Goal: Task Accomplishment & Management: Use online tool/utility

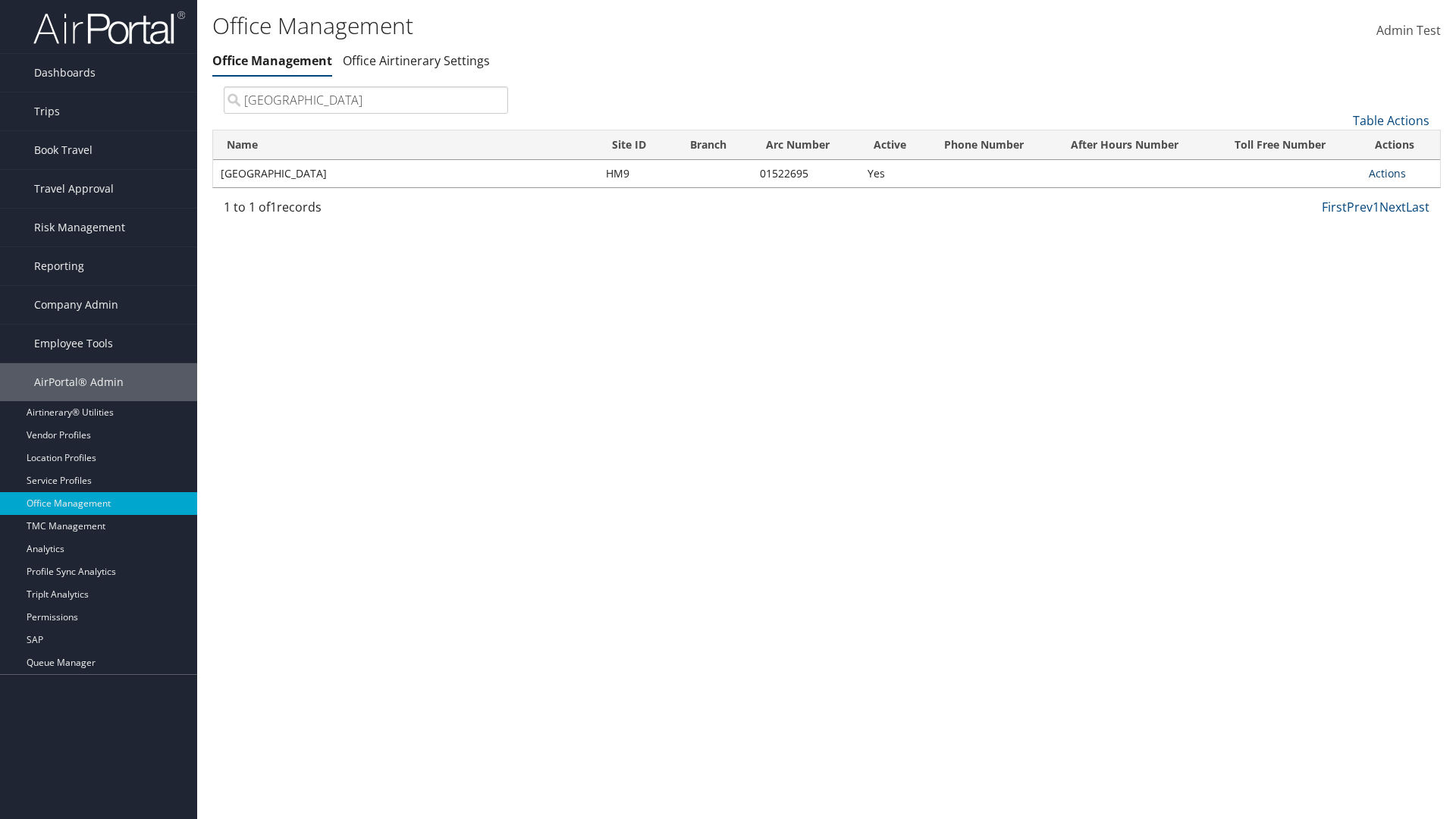
type input "[GEOGRAPHIC_DATA]"
click at [1387, 173] on link "Actions" at bounding box center [1387, 173] width 37 height 14
click at [1337, 324] on link "Manage Office Queues" at bounding box center [1337, 324] width 128 height 26
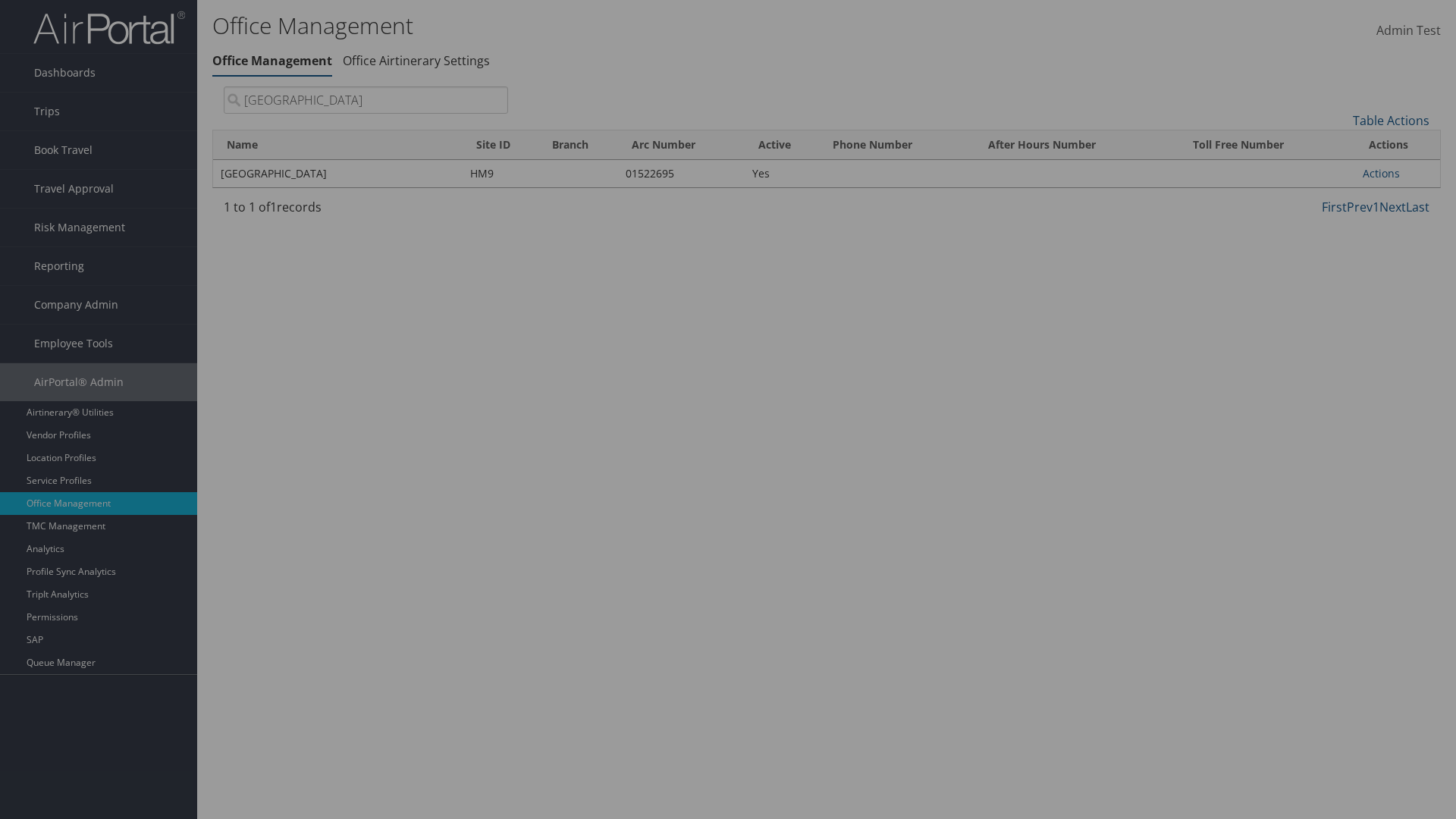
click at [0, 0] on link "Table Actions" at bounding box center [0, 0] width 0 height 0
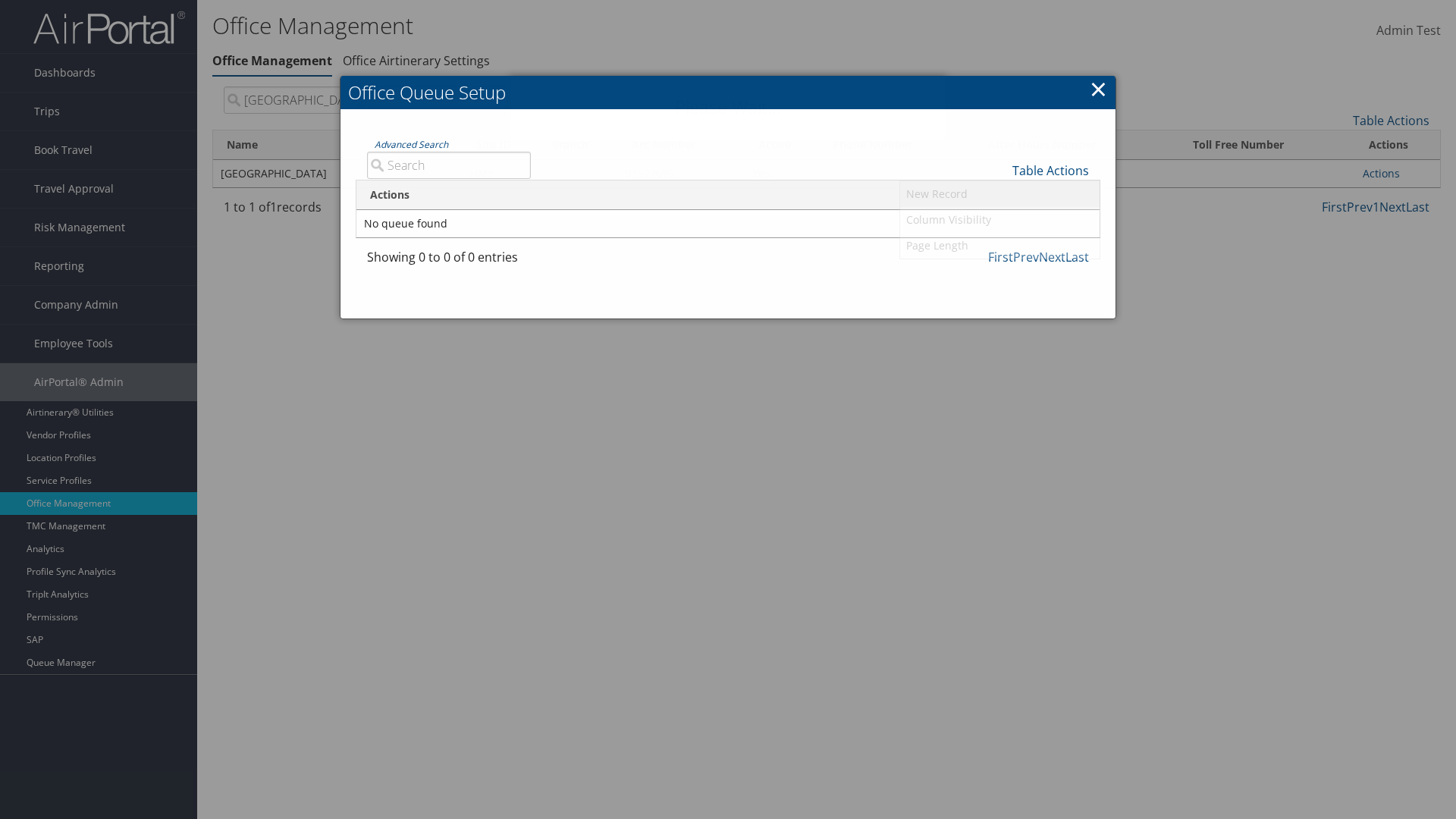
click at [999, 193] on link "New Record" at bounding box center [1000, 194] width 200 height 26
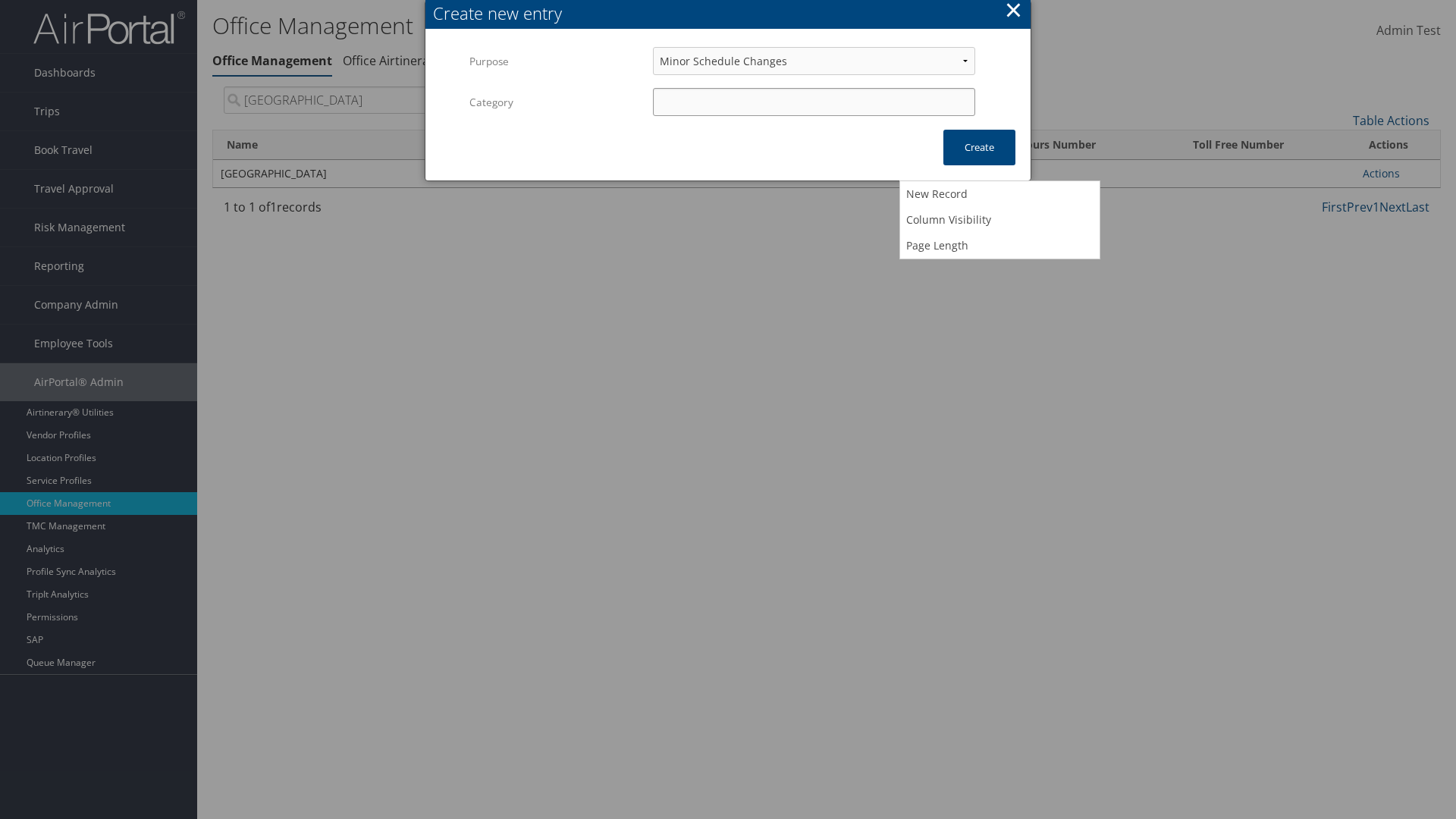
click at [814, 101] on input "Category" at bounding box center [814, 102] width 322 height 28
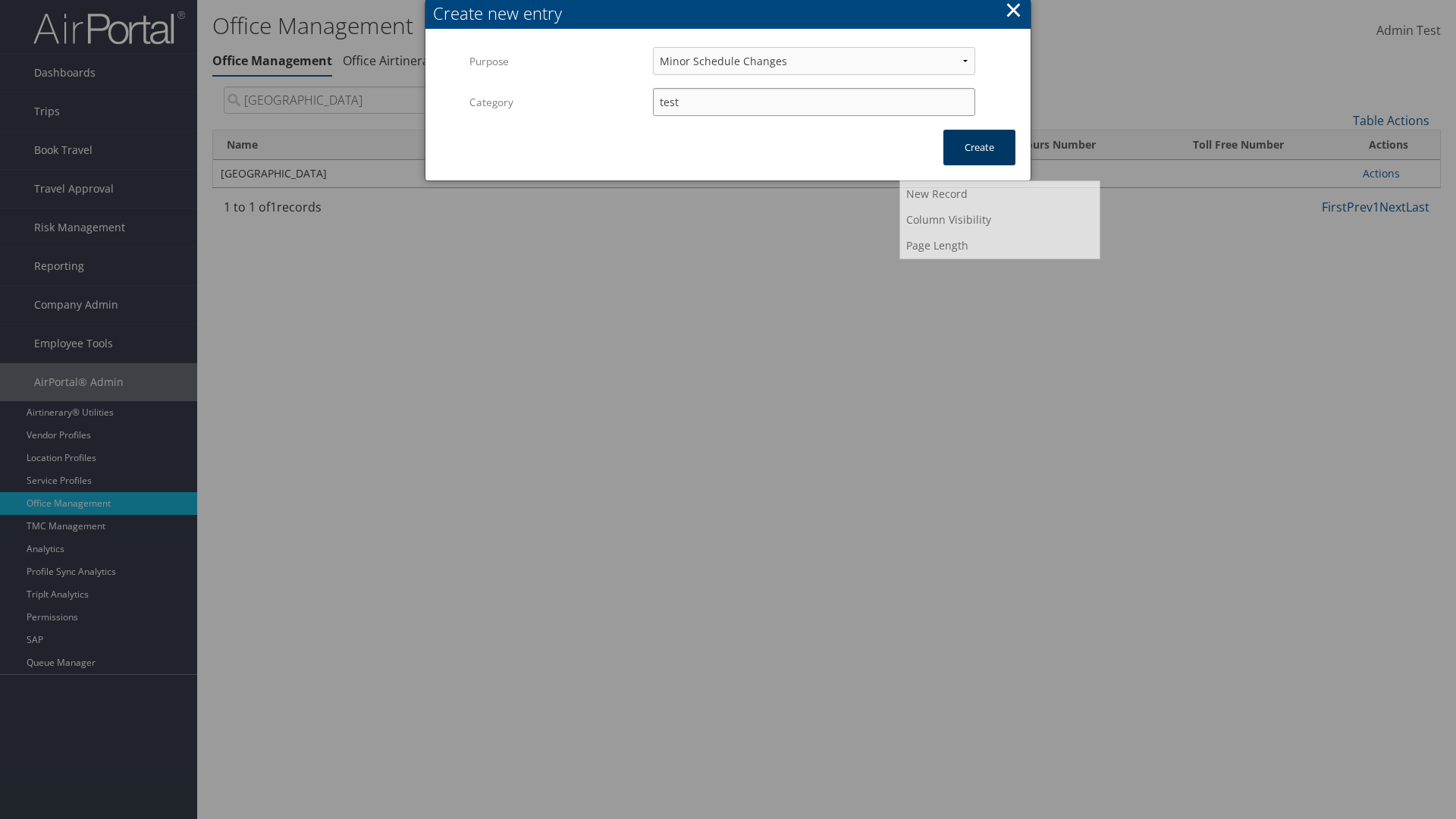
type input "test"
click at [979, 147] on button "Create" at bounding box center [980, 147] width 72 height 35
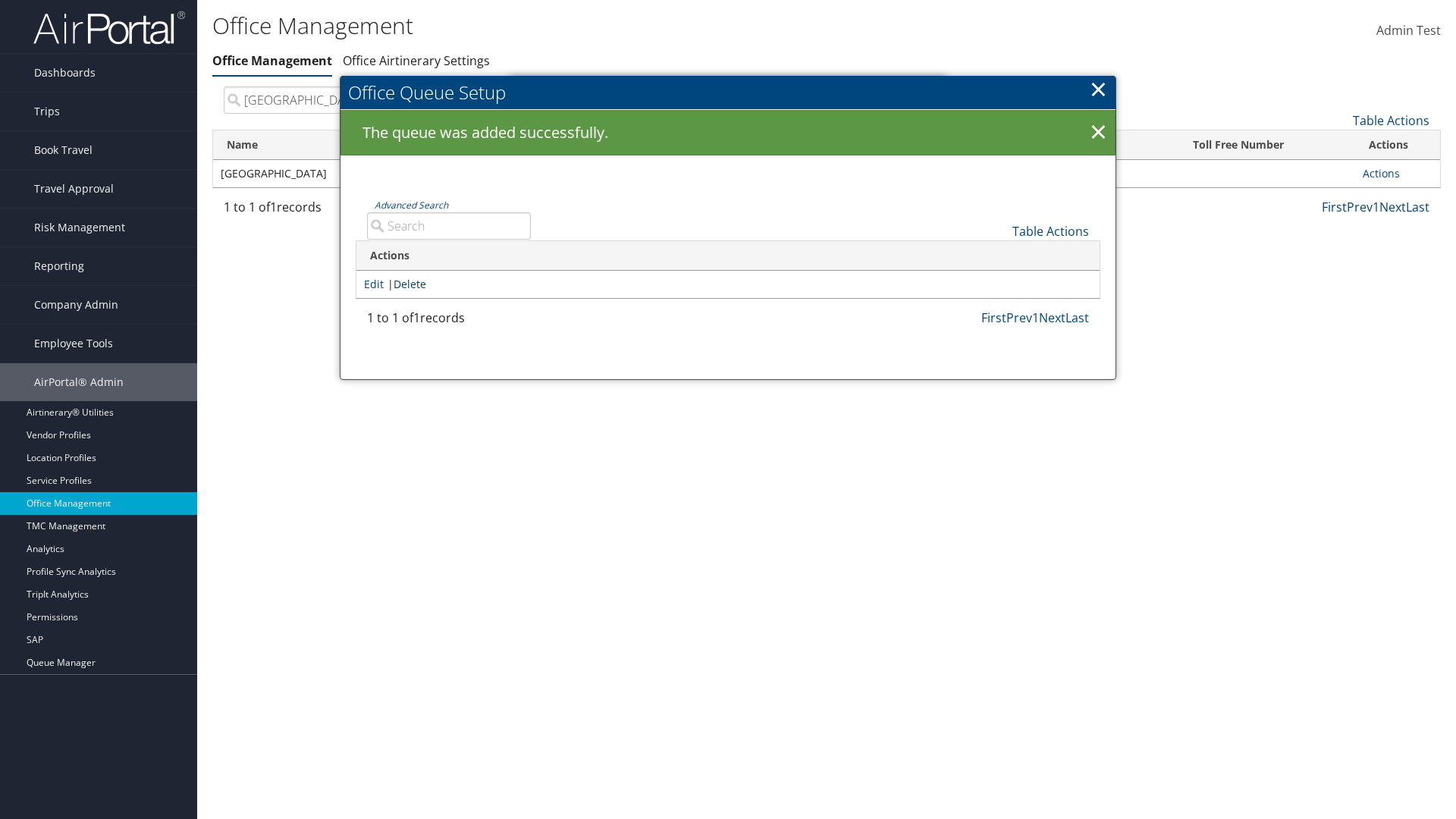
click at [413, 284] on link "Delete" at bounding box center [410, 284] width 32 height 14
click at [0, 0] on button "Delete" at bounding box center [0, 0] width 0 height 0
